Goal: Information Seeking & Learning: Learn about a topic

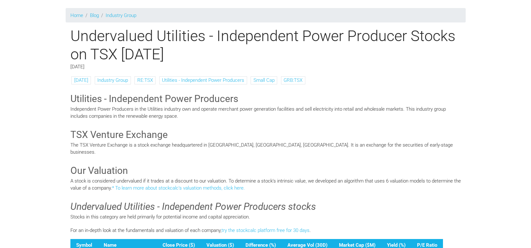
scroll to position [107, 0]
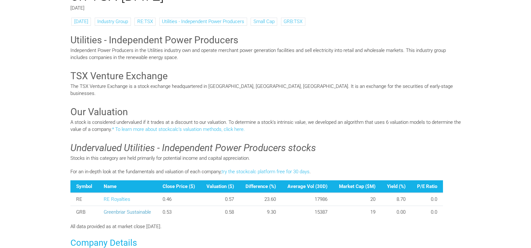
click at [133, 209] on link "Greenbriar Sustainable" at bounding box center [127, 212] width 47 height 6
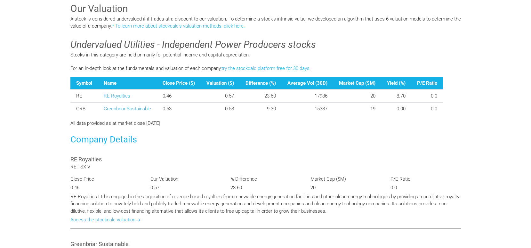
scroll to position [116, 0]
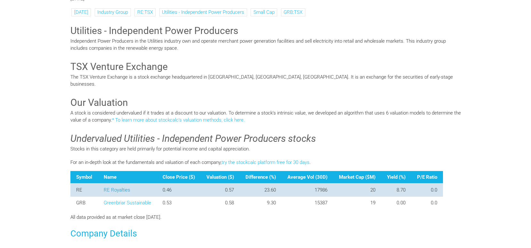
drag, startPoint x: 116, startPoint y: 182, endPoint x: 144, endPoint y: 181, distance: 27.9
click at [116, 187] on link "RE Royalties" at bounding box center [117, 190] width 27 height 6
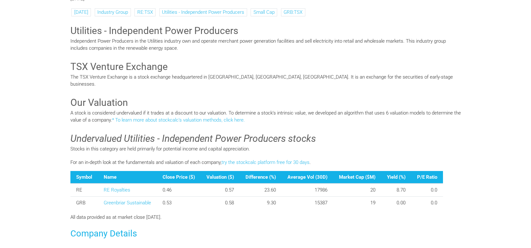
scroll to position [357, 0]
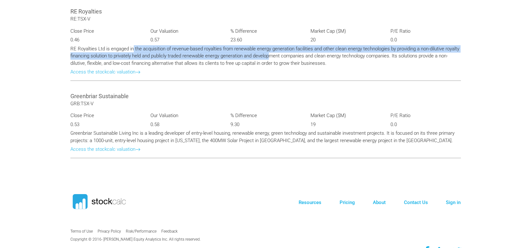
drag, startPoint x: 133, startPoint y: 41, endPoint x: 271, endPoint y: 45, distance: 137.5
click at [271, 45] on p "RE Royalties Ltd is engaged in the acquisition of revenue-based royalties from …" at bounding box center [265, 56] width 391 height 22
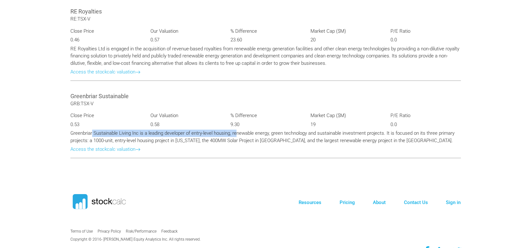
drag, startPoint x: 92, startPoint y: 126, endPoint x: 237, endPoint y: 127, distance: 145.1
click at [237, 129] on p "Greenbriar Sustainable Living Inc is a leading developer of entry-level housing…" at bounding box center [265, 136] width 391 height 14
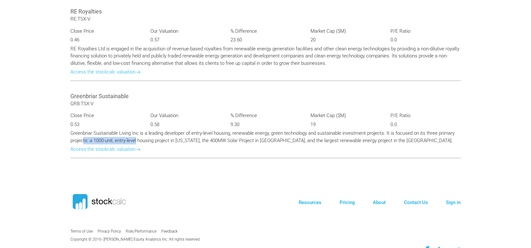
drag, startPoint x: 83, startPoint y: 131, endPoint x: 137, endPoint y: 132, distance: 53.8
click at [137, 132] on p "Greenbriar Sustainable Living Inc is a leading developer of entry-level housing…" at bounding box center [265, 136] width 391 height 14
drag, startPoint x: 183, startPoint y: 133, endPoint x: 226, endPoint y: 133, distance: 43.6
click at [226, 133] on p "Greenbriar Sustainable Living Inc is a leading developer of entry-level housing…" at bounding box center [265, 136] width 391 height 14
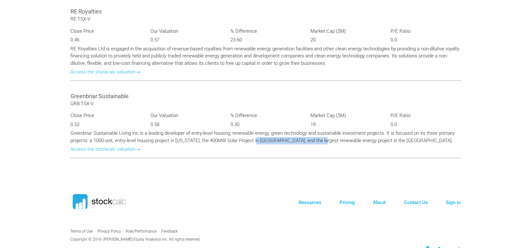
drag, startPoint x: 254, startPoint y: 134, endPoint x: 315, endPoint y: 134, distance: 60.9
click at [315, 134] on p "Greenbriar Sustainable Living Inc is a leading developer of entry-level housing…" at bounding box center [265, 136] width 391 height 14
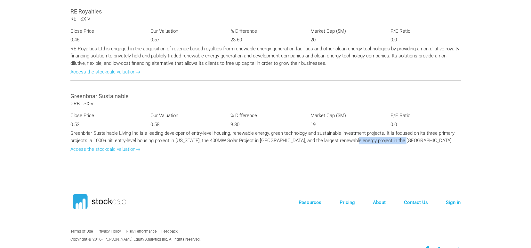
drag, startPoint x: 360, startPoint y: 134, endPoint x: 409, endPoint y: 135, distance: 49.7
click at [409, 135] on p "Greenbriar Sustainable Living Inc is a leading developer of entry-level housing…" at bounding box center [265, 136] width 391 height 14
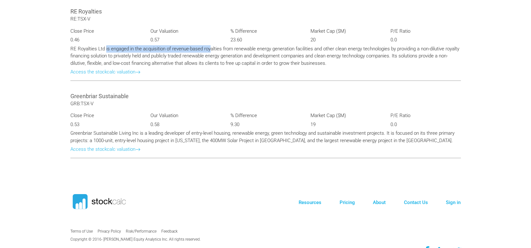
drag, startPoint x: 105, startPoint y: 38, endPoint x: 210, endPoint y: 38, distance: 105.1
click at [210, 45] on p "RE Royalties Ltd is engaged in the acquisition of revenue-based royalties from …" at bounding box center [265, 56] width 391 height 22
drag, startPoint x: 250, startPoint y: 42, endPoint x: 315, endPoint y: 42, distance: 64.4
click at [315, 45] on p "RE Royalties Ltd is engaged in the acquisition of revenue-based royalties from …" at bounding box center [265, 56] width 391 height 22
drag, startPoint x: 108, startPoint y: 50, endPoint x: 226, endPoint y: 48, distance: 118.5
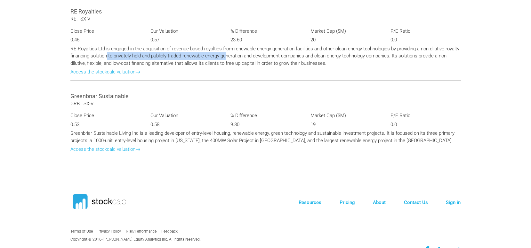
click at [226, 48] on p "RE Royalties Ltd is engaged in the acquisition of revenue-based royalties from …" at bounding box center [265, 56] width 391 height 22
